Goal: Task Accomplishment & Management: Manage account settings

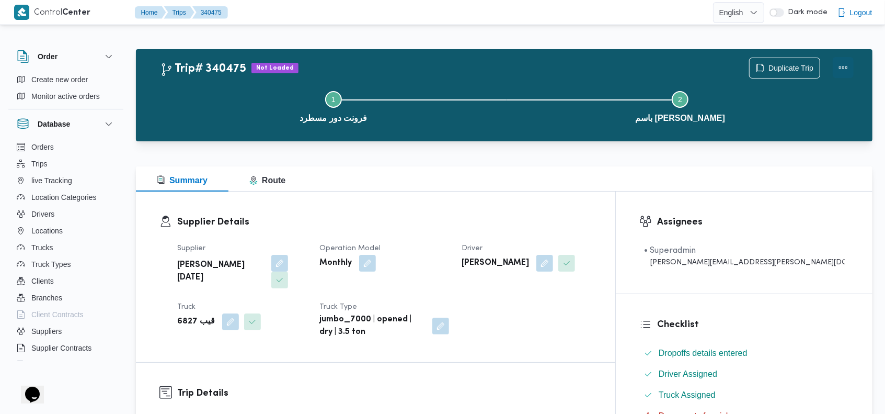
click at [845, 65] on button "Actions" at bounding box center [843, 67] width 21 height 21
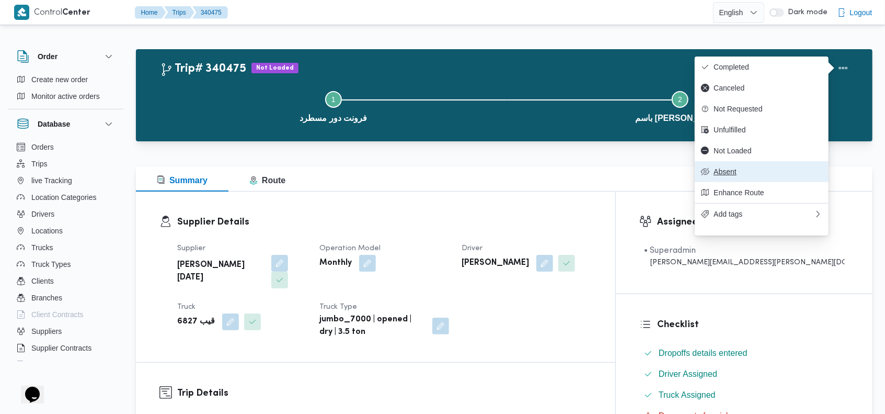
click at [724, 176] on span "Absent" at bounding box center [768, 171] width 109 height 8
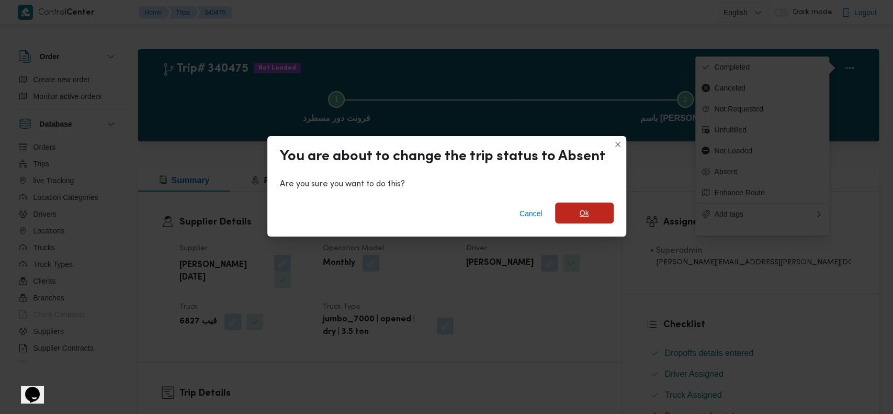
click at [571, 220] on span "Ok" at bounding box center [584, 212] width 59 height 21
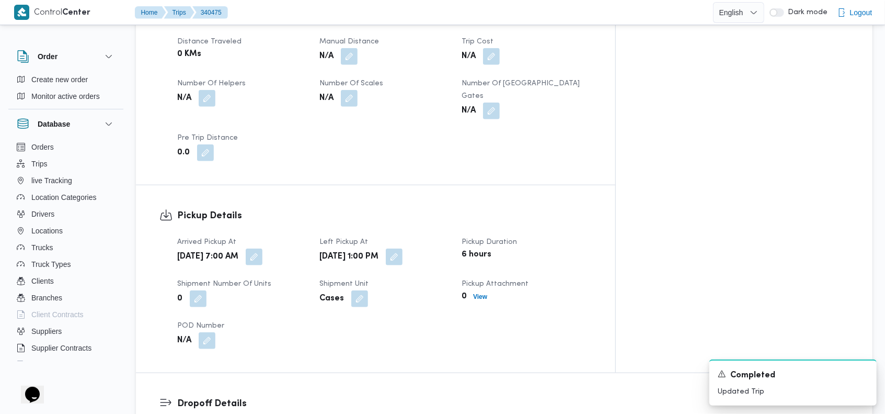
scroll to position [556, 0]
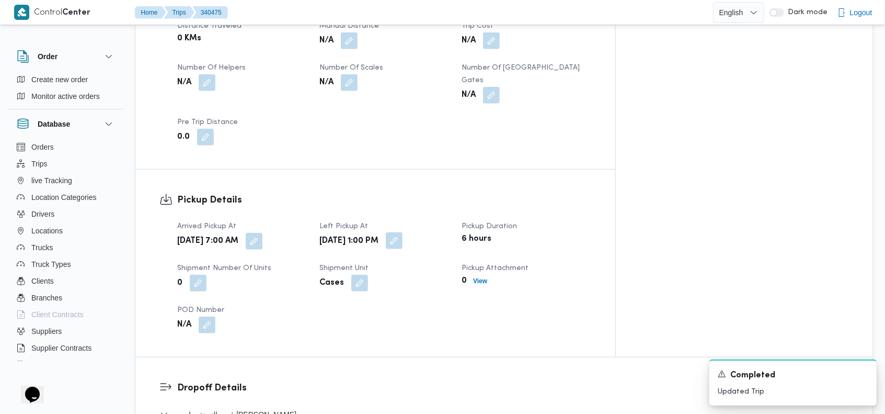
click at [403, 232] on button "button" at bounding box center [394, 240] width 17 height 17
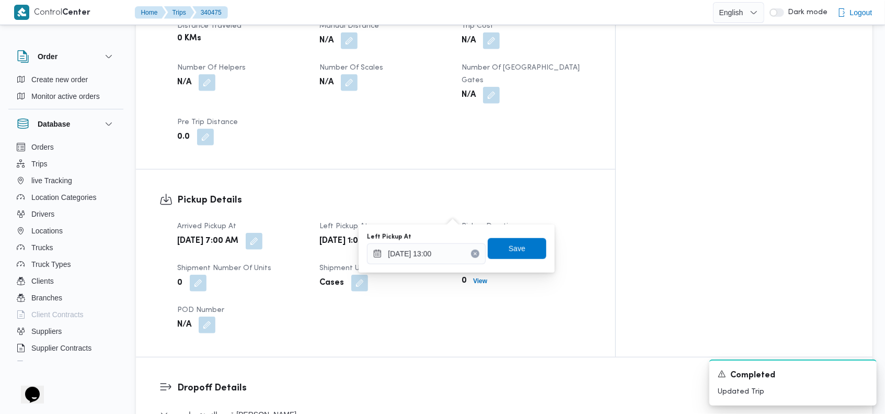
click at [473, 254] on icon "Clear input" at bounding box center [475, 254] width 4 height 4
click at [495, 248] on span "Save" at bounding box center [517, 247] width 59 height 21
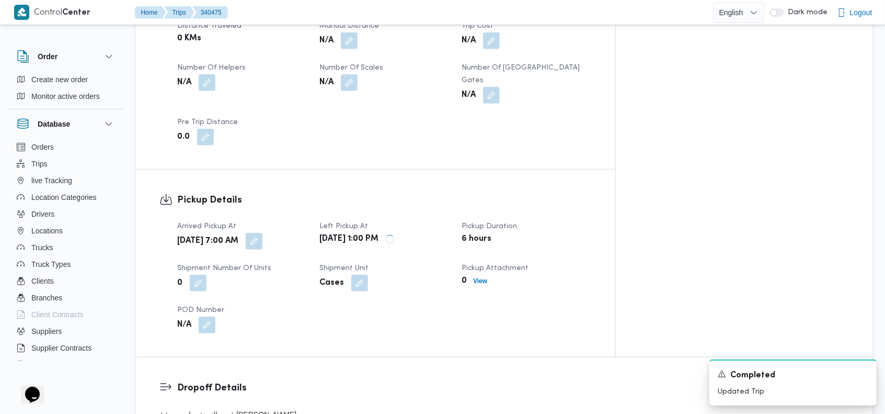
click at [500, 169] on div "Pickup Details Arrived Pickup At Wed, Oct 1, 2025 7:00 AM Left Pickup At Wed, O…" at bounding box center [376, 262] width 480 height 187
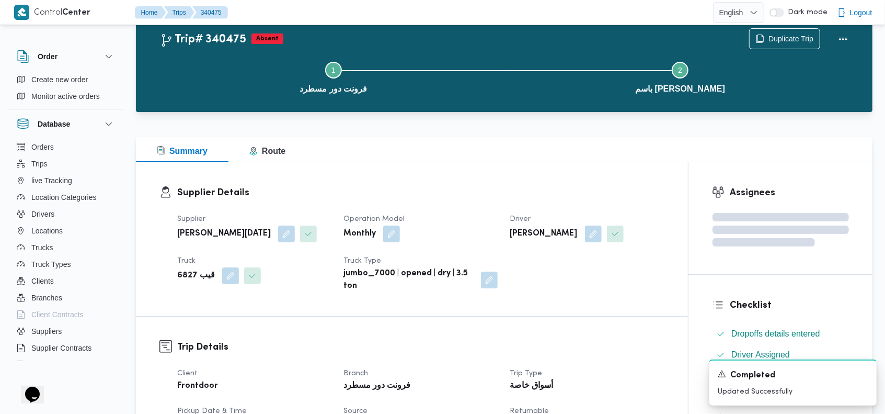
scroll to position [0, 0]
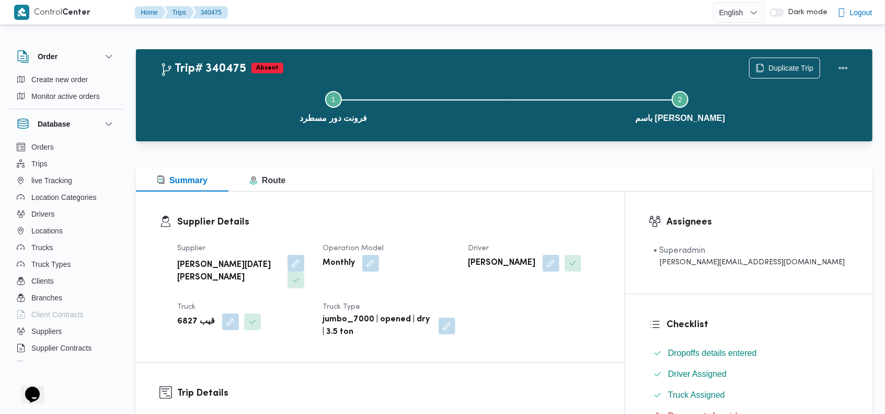
click at [187, 315] on b "قيب 6827" at bounding box center [196, 321] width 38 height 13
copy div "قيب 6827"
click at [437, 84] on button "Step 1 is incomplete 1 فرونت دور مسطرد" at bounding box center [333, 105] width 347 height 54
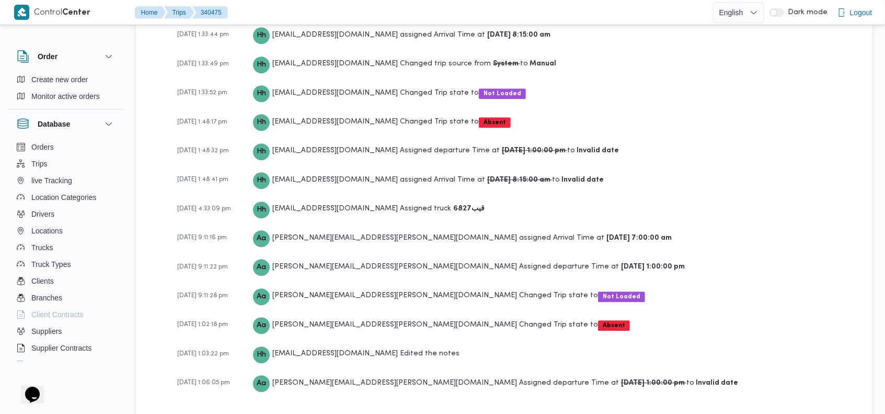
scroll to position [1906, 0]
